Goal: Information Seeking & Learning: Find specific fact

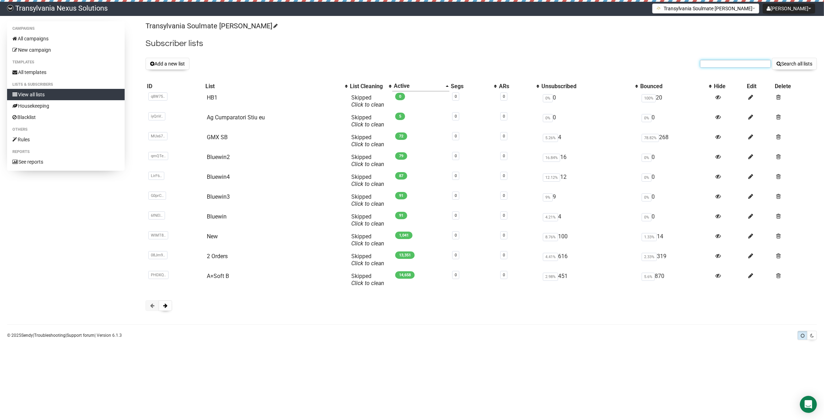
paste input "clarissa.niens@gmail.com"
type input "[PERSON_NAME][EMAIL_ADDRESS][DOMAIN_NAME]"
click at [807, 63] on button "Search all lists" at bounding box center [794, 64] width 45 height 12
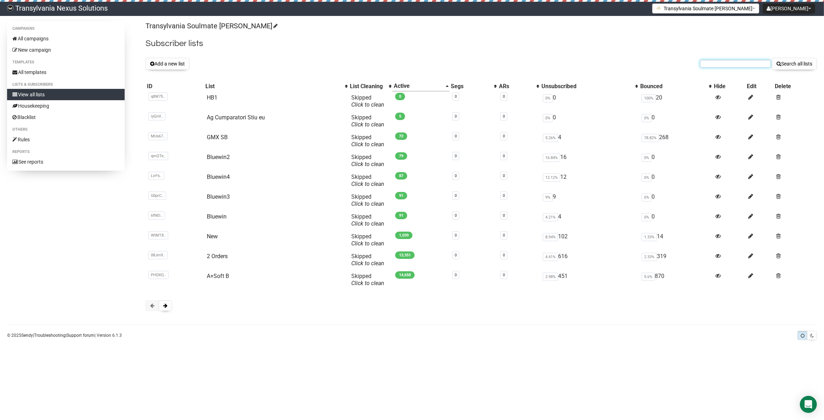
click at [712, 61] on input "text" at bounding box center [735, 64] width 71 height 8
paste input "clarissa.niens@gmail.com"
type input "clarissa.niens@gmail.com"
click at [806, 65] on button "Search all lists" at bounding box center [794, 64] width 45 height 12
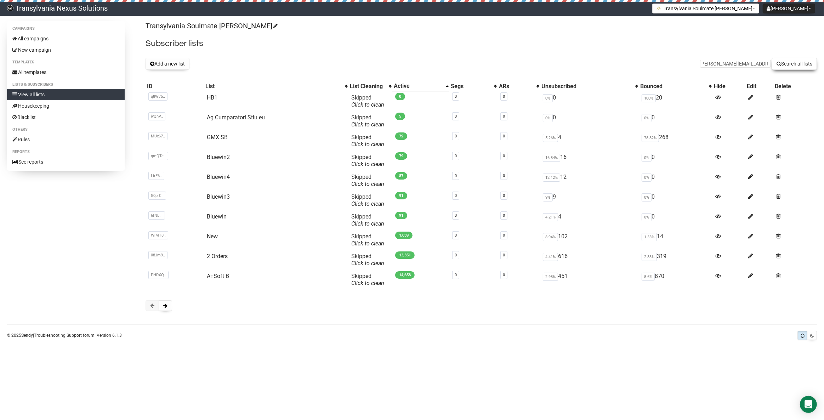
scroll to position [0, 0]
click at [53, 42] on link "All campaigns" at bounding box center [66, 38] width 118 height 11
click at [714, 64] on input "text" at bounding box center [735, 64] width 71 height 8
paste input "[PERSON_NAME][EMAIL_ADDRESS][DOMAIN_NAME]"
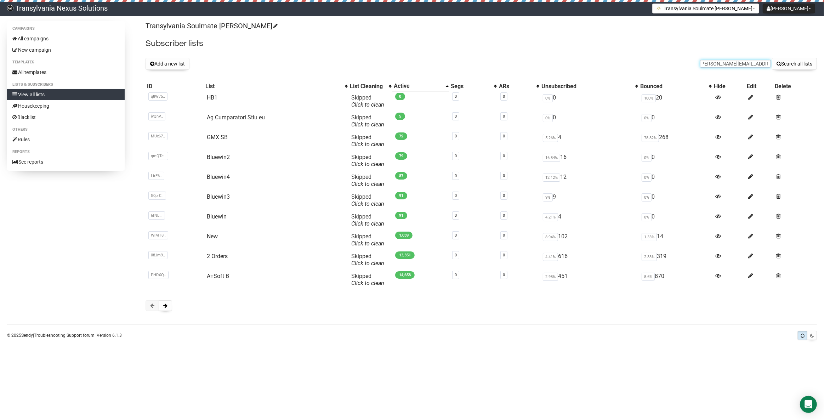
click at [704, 62] on input "clarissa.niens@gmail.com" at bounding box center [735, 64] width 71 height 8
type input "clarissa.niens@gmail.com"
click at [782, 61] on button "Search all lists" at bounding box center [794, 64] width 45 height 12
click at [166, 305] on span at bounding box center [165, 305] width 4 height 5
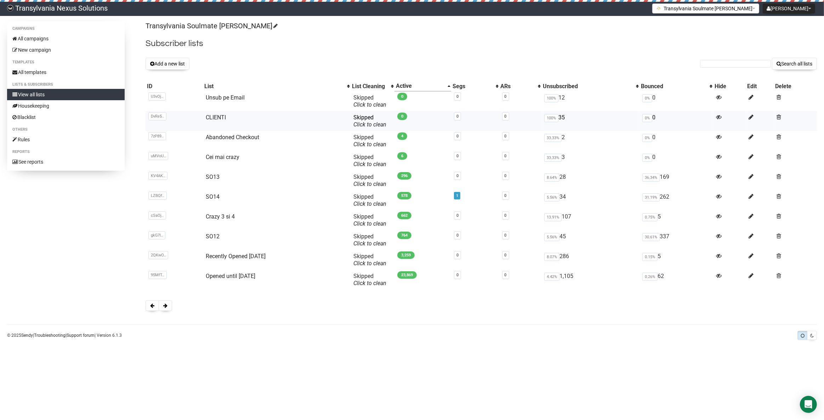
click at [203, 117] on td "CLIENTI" at bounding box center [277, 121] width 148 height 20
click at [209, 117] on link "CLIENTI" at bounding box center [216, 117] width 20 height 7
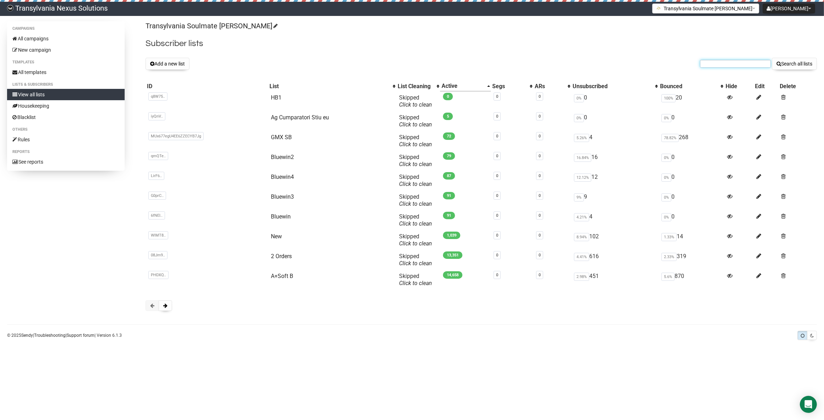
click at [716, 61] on input "text" at bounding box center [735, 64] width 71 height 8
paste input "clarissa.niens@gmail.com"
click at [707, 63] on input "clarissa.niens@gmail.com" at bounding box center [735, 64] width 71 height 8
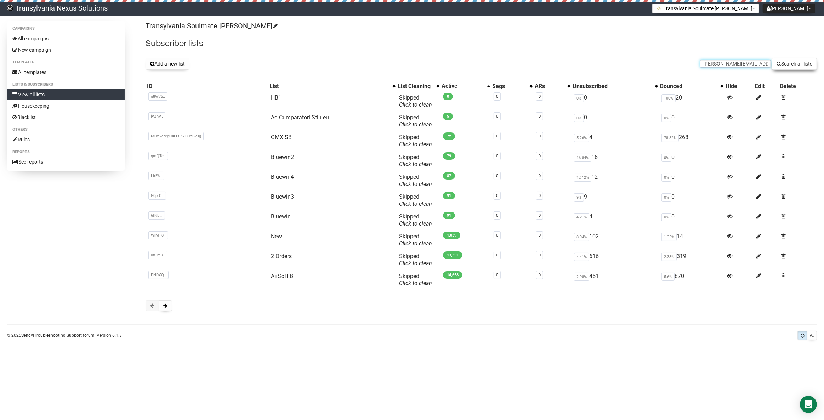
type input "clarissa.niens@gmail.com"
click at [806, 63] on button "Search all lists" at bounding box center [794, 64] width 45 height 12
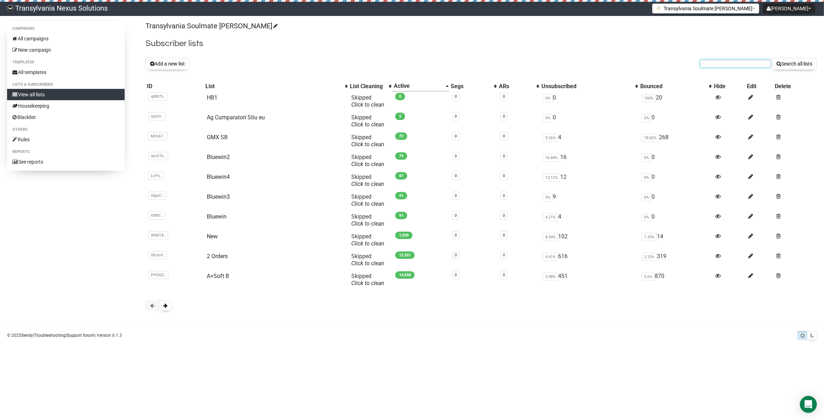
click at [722, 65] on input "text" at bounding box center [735, 64] width 71 height 8
paste input "[EMAIL_ADDRESS][PERSON_NAME][DOMAIN_NAME]"
type input "verena.wilczek@t-online.de"
click at [795, 66] on button "Search all lists" at bounding box center [794, 64] width 45 height 12
